Goal: Task Accomplishment & Management: Manage account settings

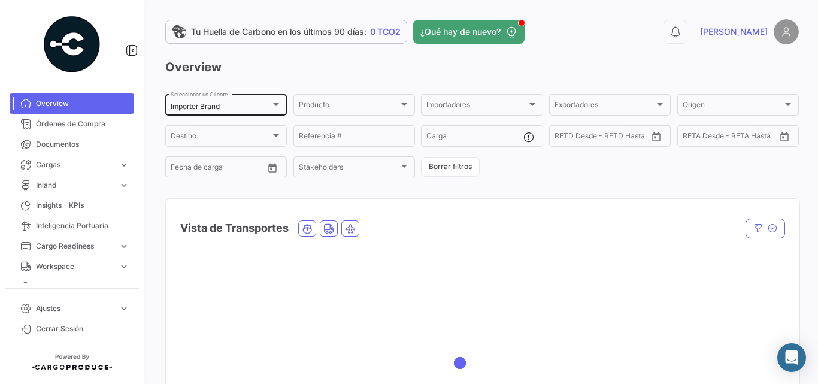
click at [214, 108] on mat-select-trigger "Importer Brand" at bounding box center [195, 106] width 49 height 9
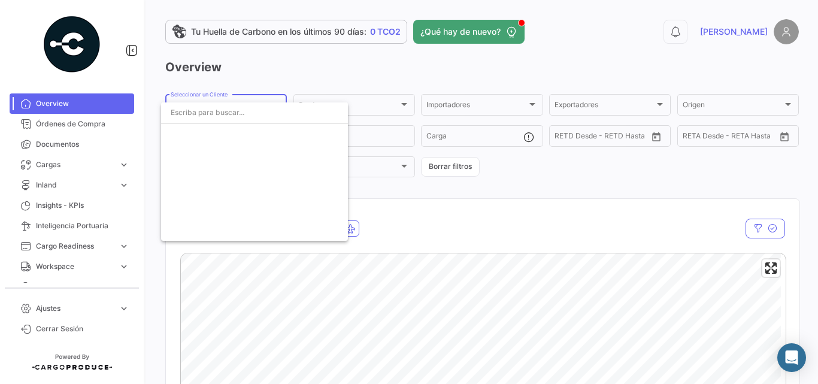
scroll to position [2172, 0]
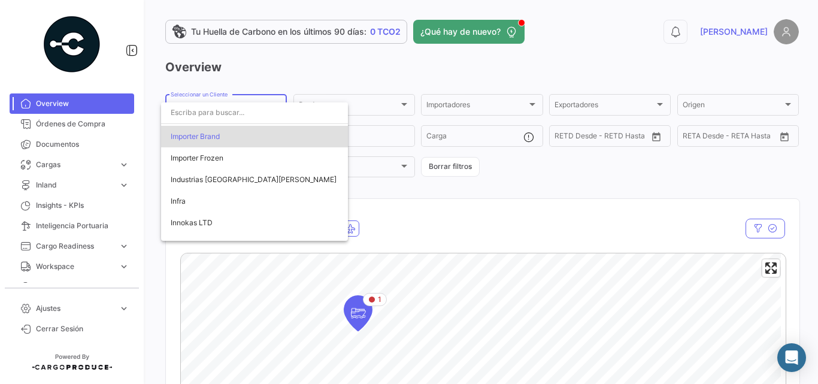
click at [132, 174] on div at bounding box center [409, 192] width 818 height 384
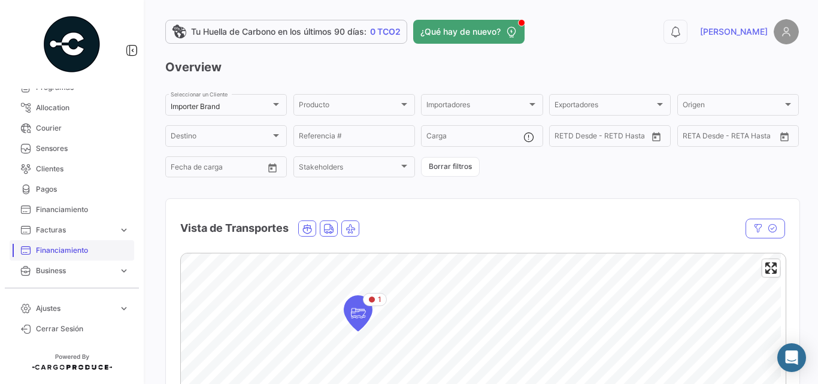
scroll to position [240, 0]
click at [68, 224] on link "Business expand_more" at bounding box center [72, 230] width 125 height 20
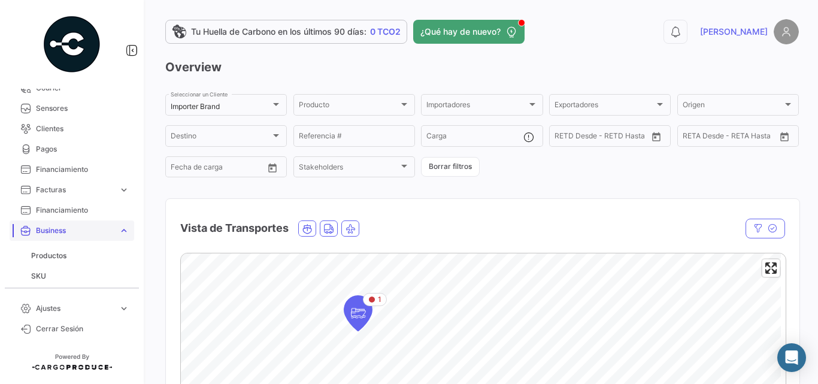
scroll to position [319, 0]
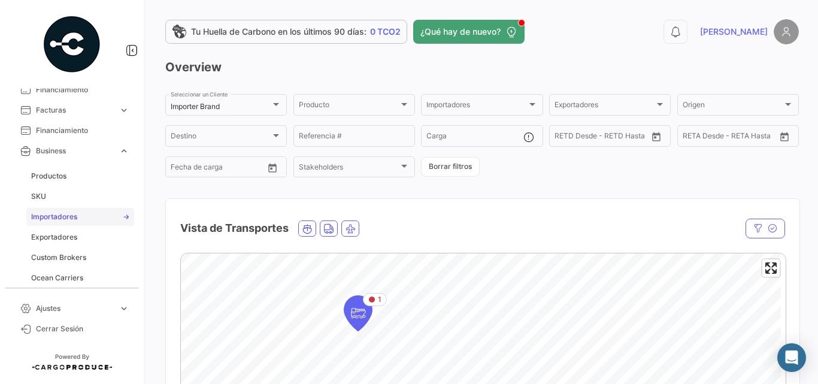
click at [60, 219] on span "Importadores" at bounding box center [54, 216] width 46 height 11
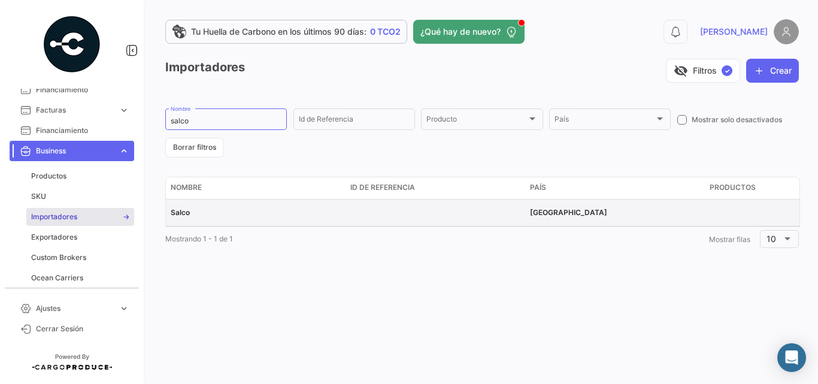
click at [196, 216] on div "Salco" at bounding box center [256, 212] width 170 height 11
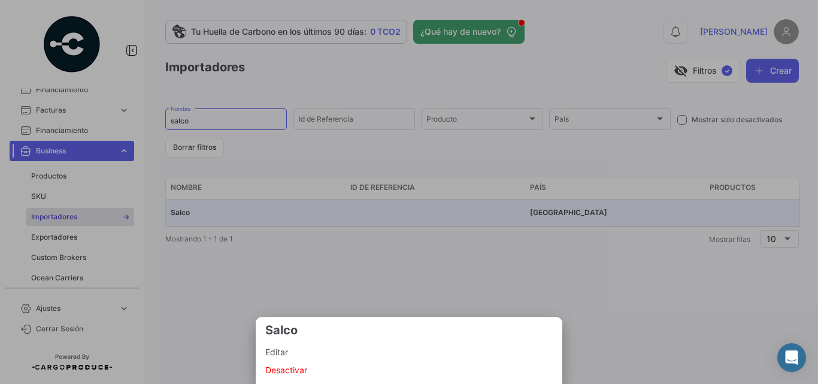
click at [287, 356] on span "Editar" at bounding box center [408, 352] width 287 height 14
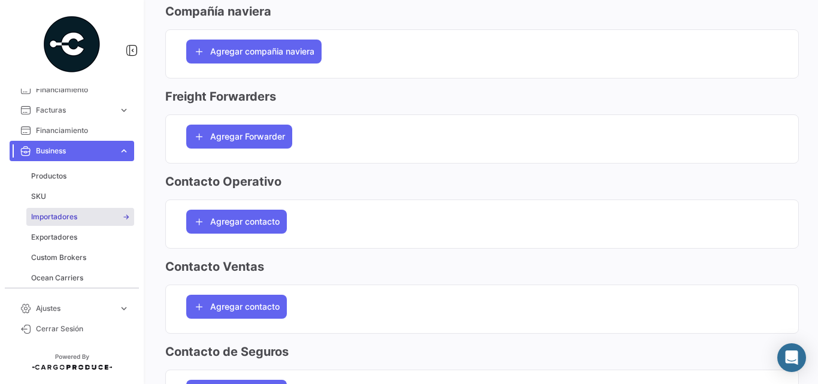
scroll to position [1116, 0]
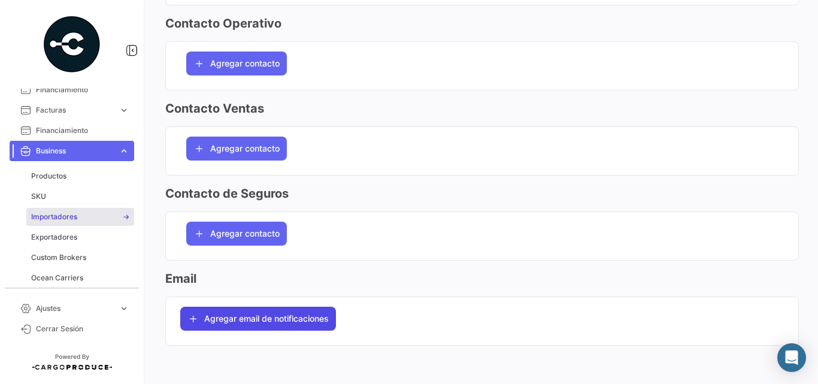
click at [278, 320] on span "Agregar email de notificaciones" at bounding box center [266, 319] width 125 height 12
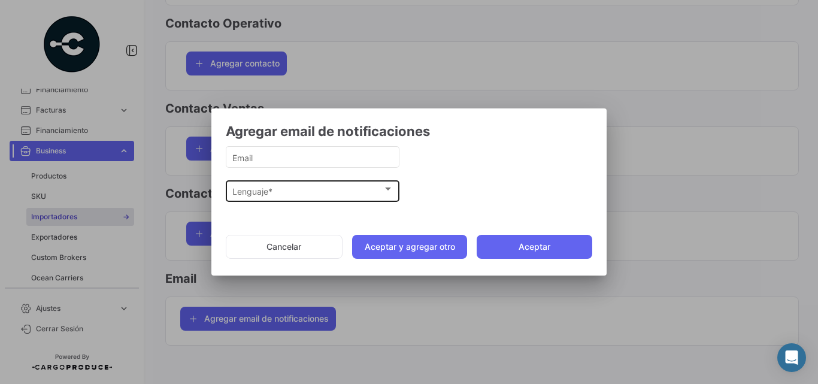
click at [350, 197] on div "Lenguaje * Lenguaje *" at bounding box center [312, 189] width 161 height 23
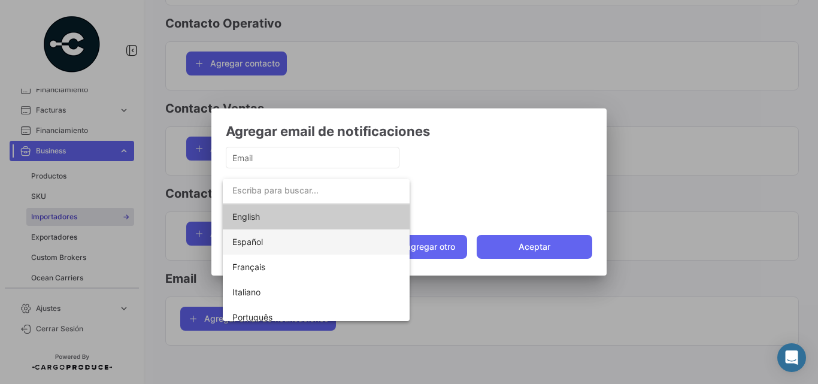
click at [277, 239] on span "Español" at bounding box center [316, 241] width 168 height 25
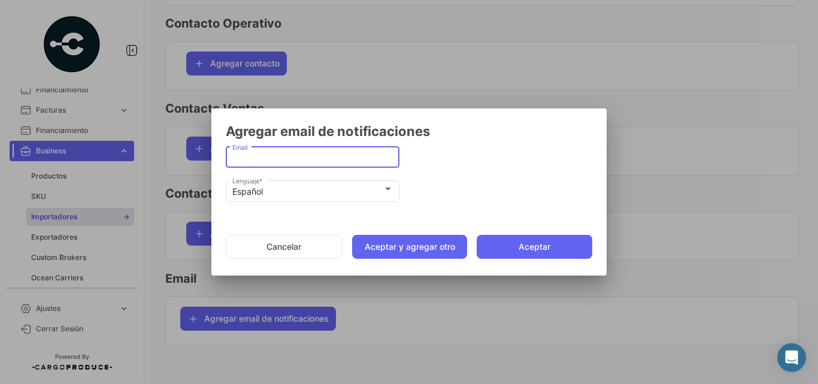
click at [254, 161] on input "Email" at bounding box center [312, 158] width 161 height 10
paste input "[EMAIL_ADDRESS][DOMAIN_NAME]"
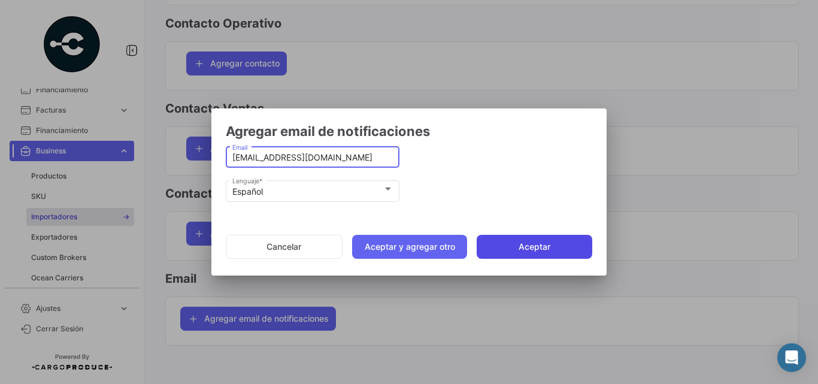
type input "[EMAIL_ADDRESS][DOMAIN_NAME]"
click at [541, 244] on button "Aceptar" at bounding box center [535, 247] width 116 height 24
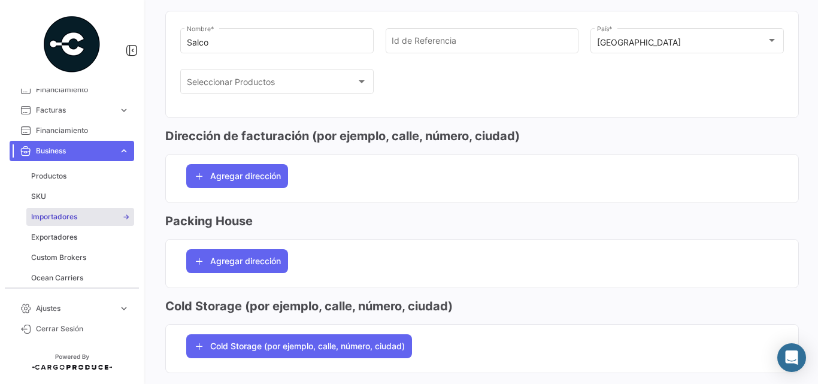
scroll to position [0, 0]
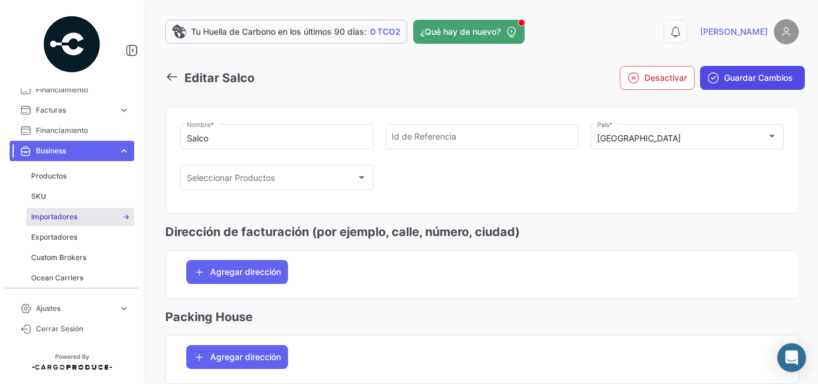
click at [746, 79] on span "Guardar Cambios" at bounding box center [758, 78] width 69 height 12
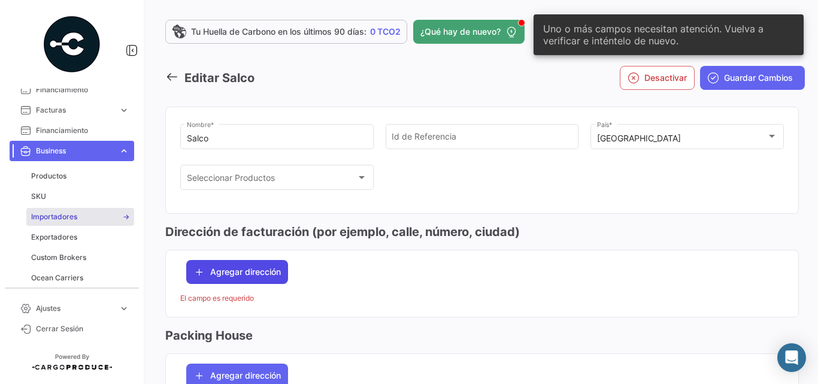
click at [226, 271] on span "Agregar dirección" at bounding box center [245, 272] width 71 height 12
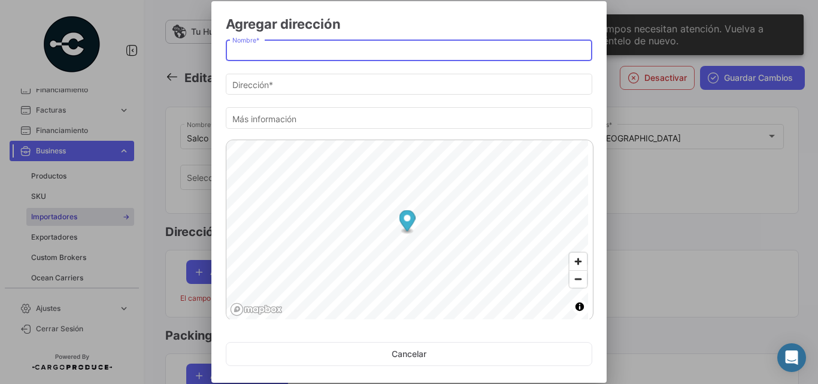
click at [290, 52] on input "Nombre *" at bounding box center [409, 51] width 354 height 10
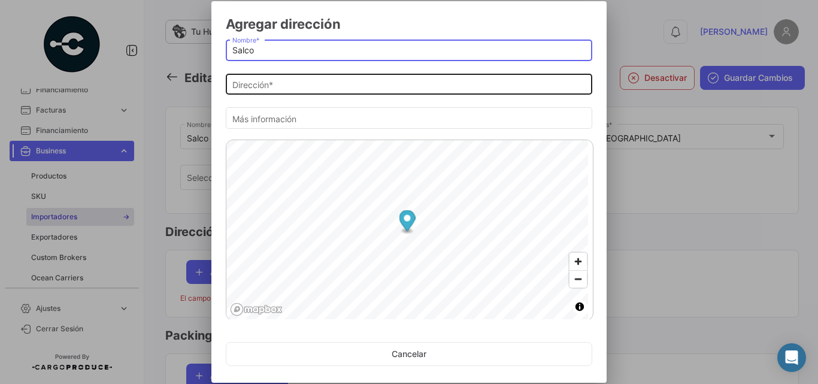
type input "Salco"
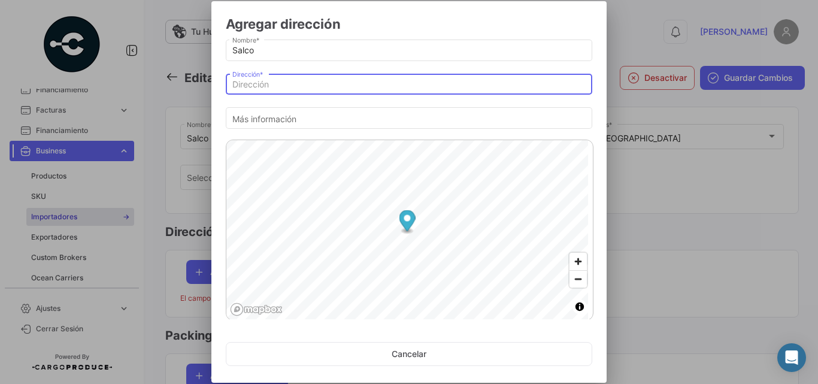
click at [311, 88] on input "Dirección *" at bounding box center [409, 85] width 354 height 10
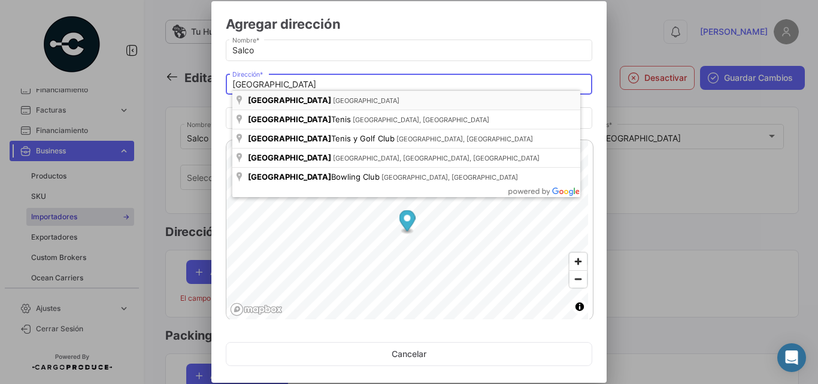
type input "[GEOGRAPHIC_DATA], [GEOGRAPHIC_DATA]"
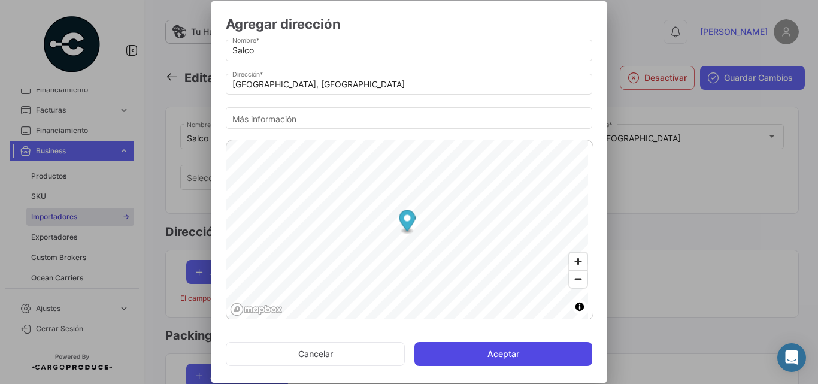
click at [488, 357] on button "Aceptar" at bounding box center [503, 354] width 178 height 24
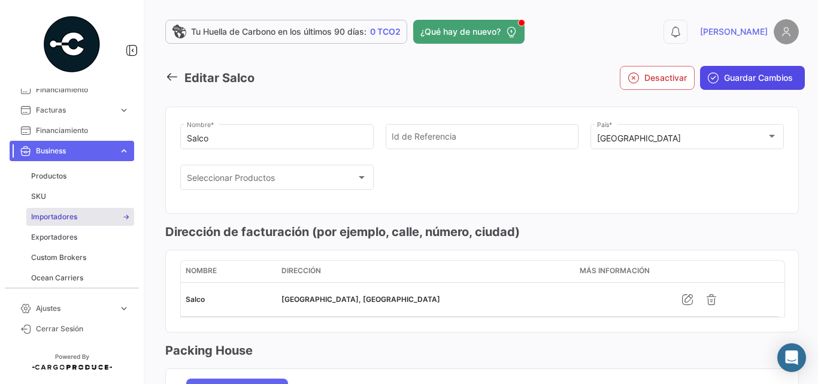
click at [739, 77] on span "Guardar Cambios" at bounding box center [758, 78] width 69 height 12
click at [174, 74] on icon at bounding box center [171, 76] width 13 height 13
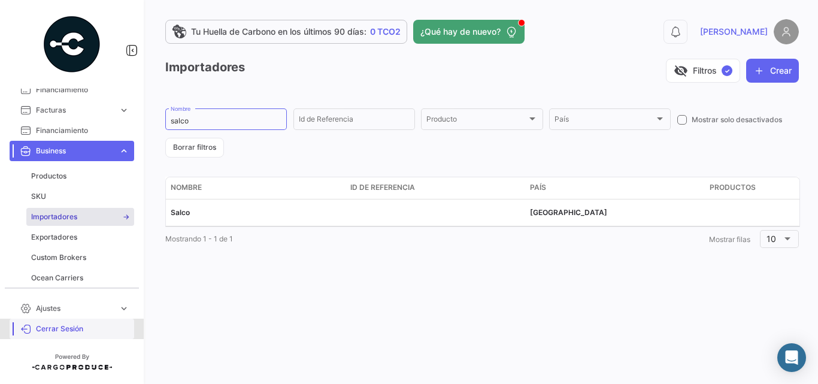
click at [58, 333] on span "Cerrar Sesión" at bounding box center [82, 328] width 93 height 11
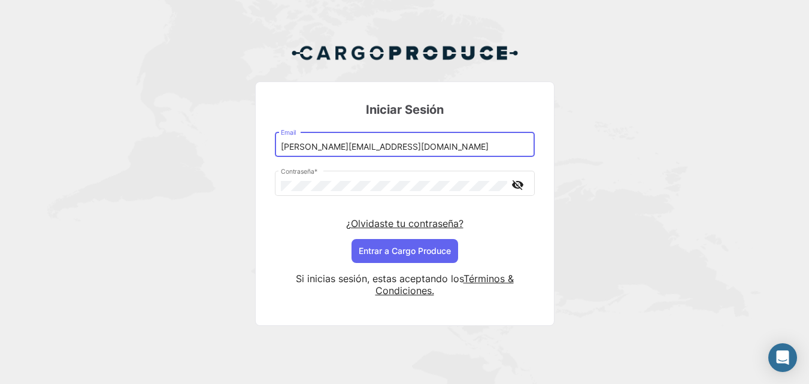
click at [318, 147] on input "[PERSON_NAME][EMAIL_ADDRESS][DOMAIN_NAME]" at bounding box center [404, 147] width 247 height 10
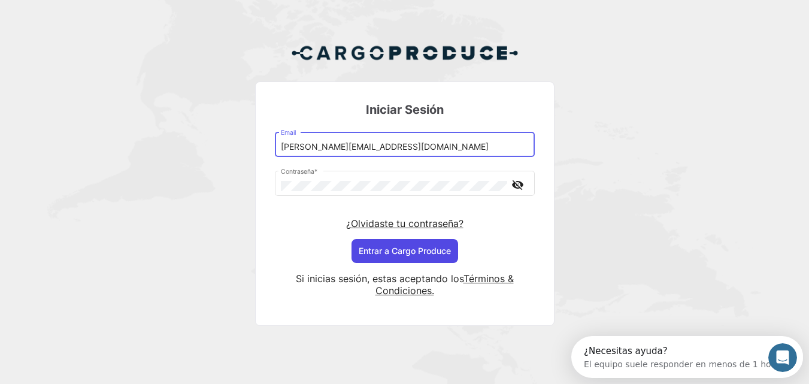
type input "[PERSON_NAME][EMAIL_ADDRESS][DOMAIN_NAME]"
click at [426, 252] on button "Entrar a Cargo Produce" at bounding box center [405, 251] width 107 height 24
